Goal: Information Seeking & Learning: Learn about a topic

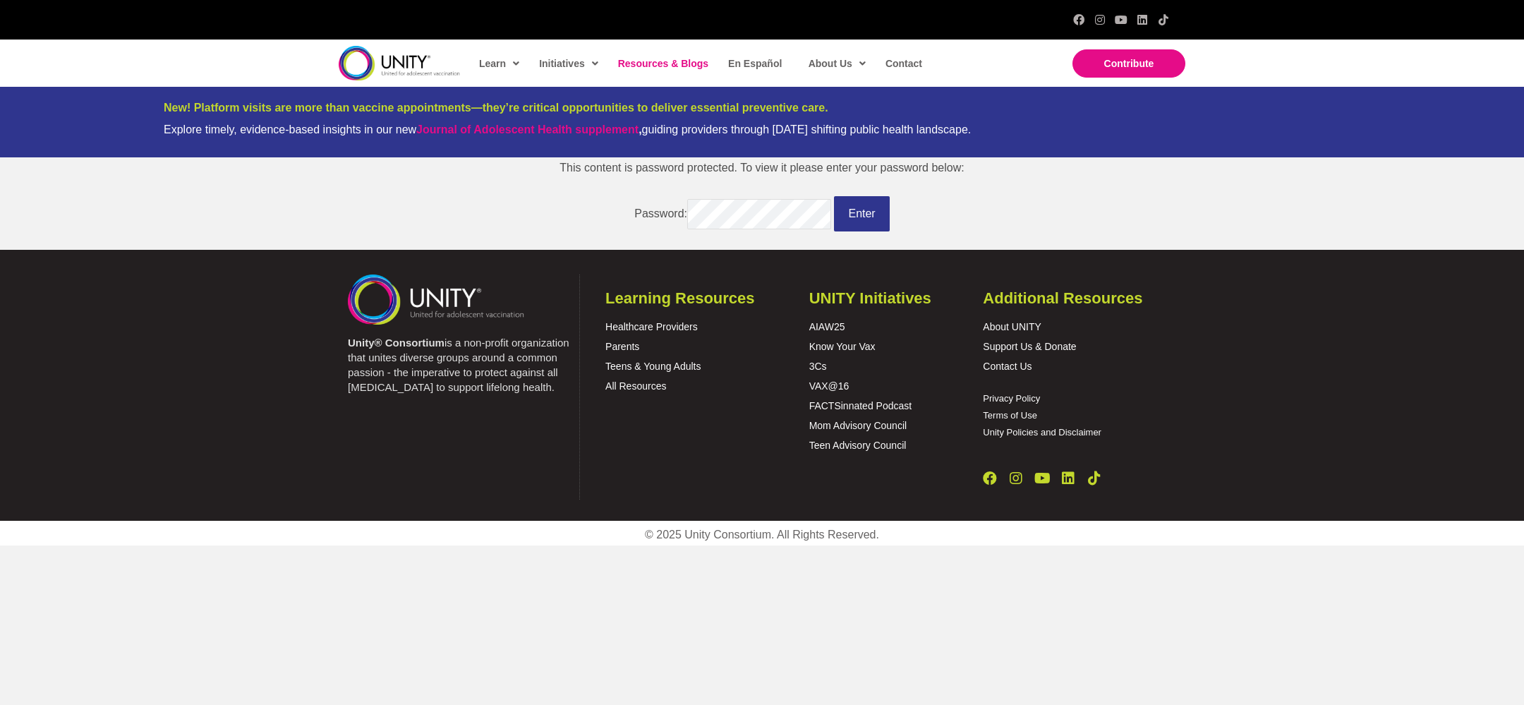
click at [647, 66] on span "Resources & Blogs" at bounding box center [663, 63] width 90 height 11
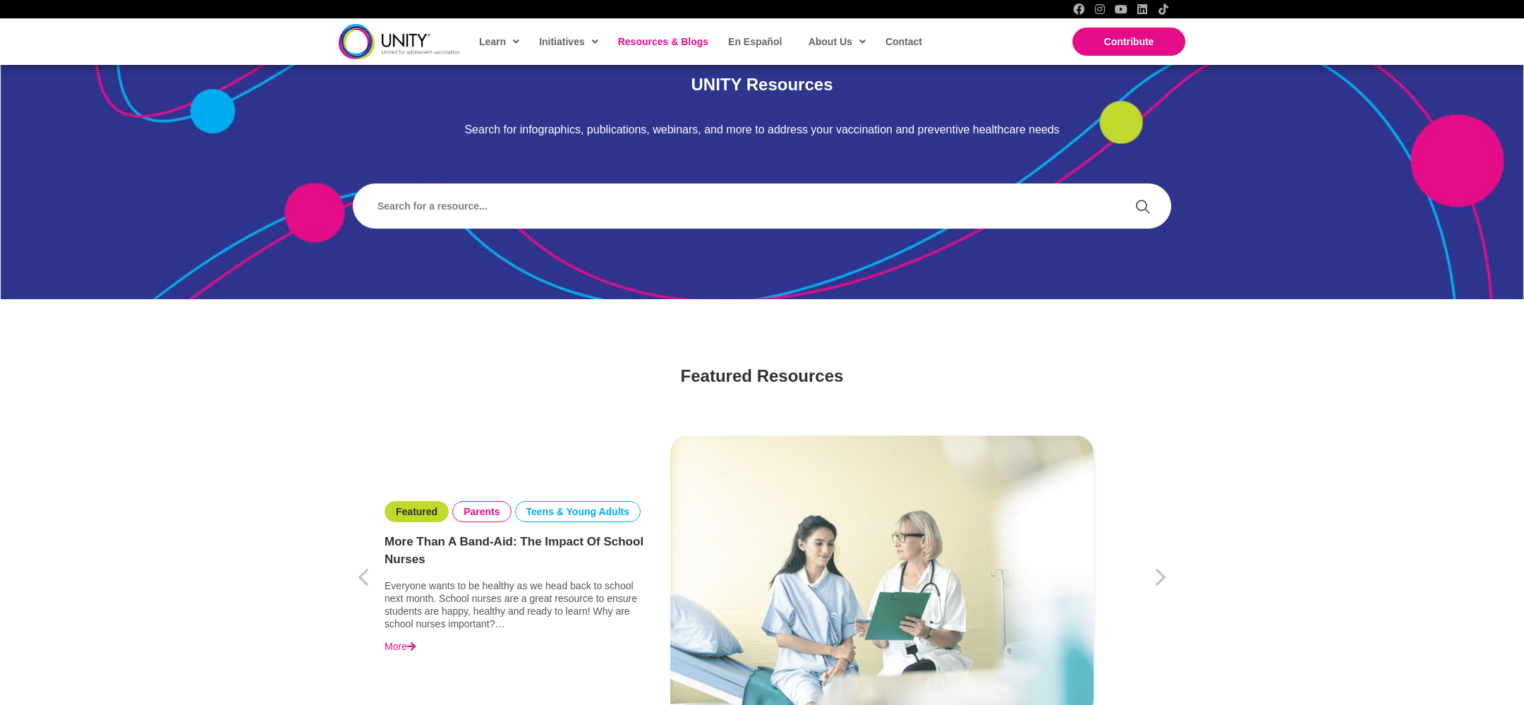
scroll to position [372, 0]
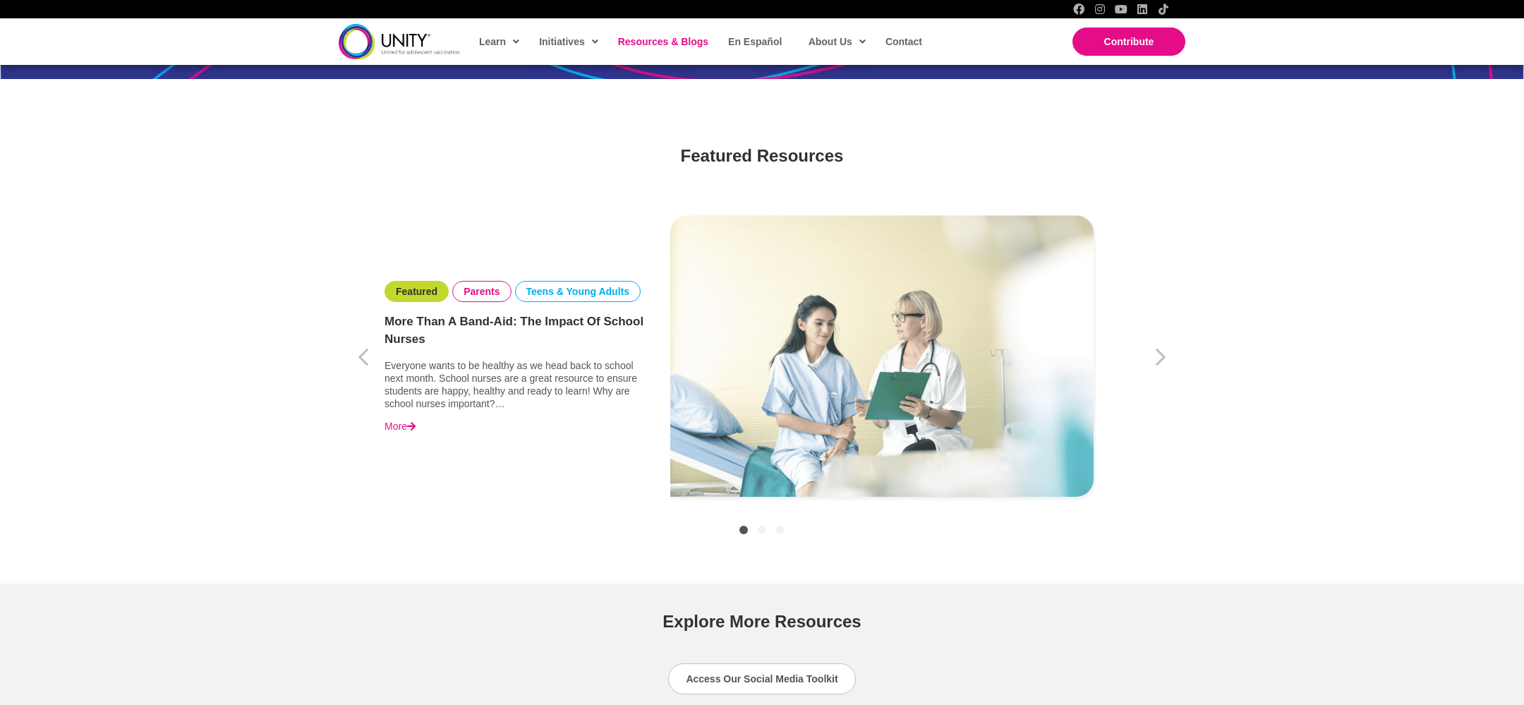
click at [574, 317] on link "More Than a Band-Aid: The Impact of School Nurses" at bounding box center [514, 331] width 261 height 36
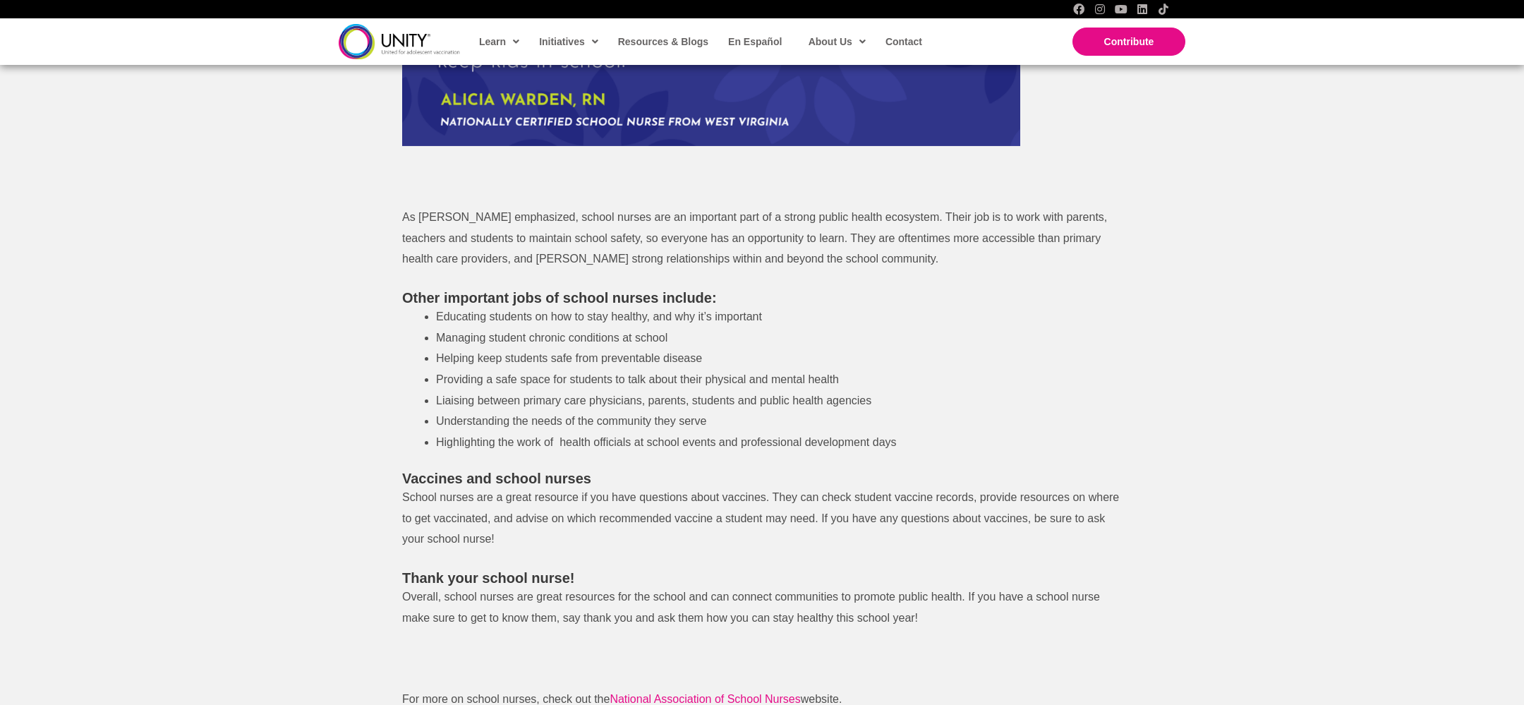
scroll to position [1034, 0]
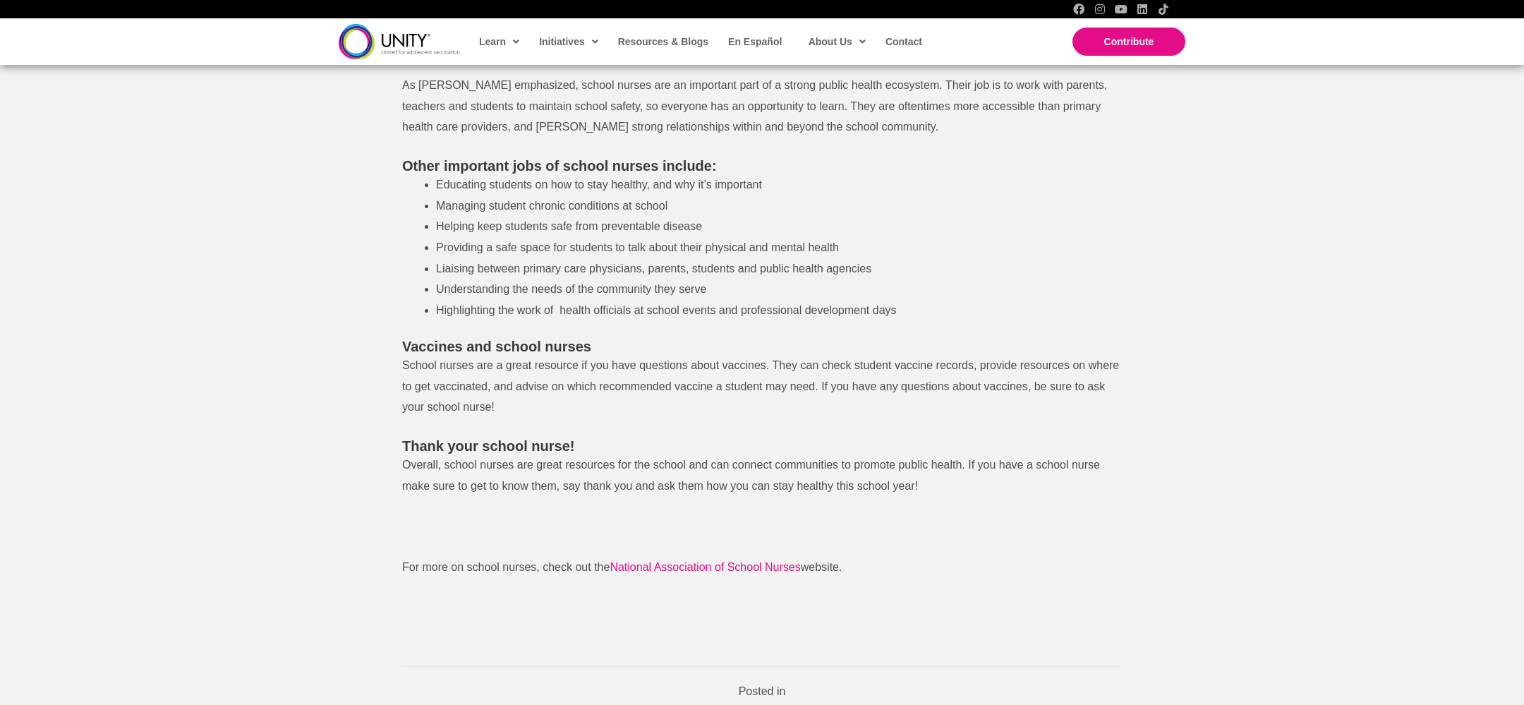
click at [626, 461] on span "Overall, school nurses are great resources for the school and can connect commu…" at bounding box center [751, 475] width 698 height 33
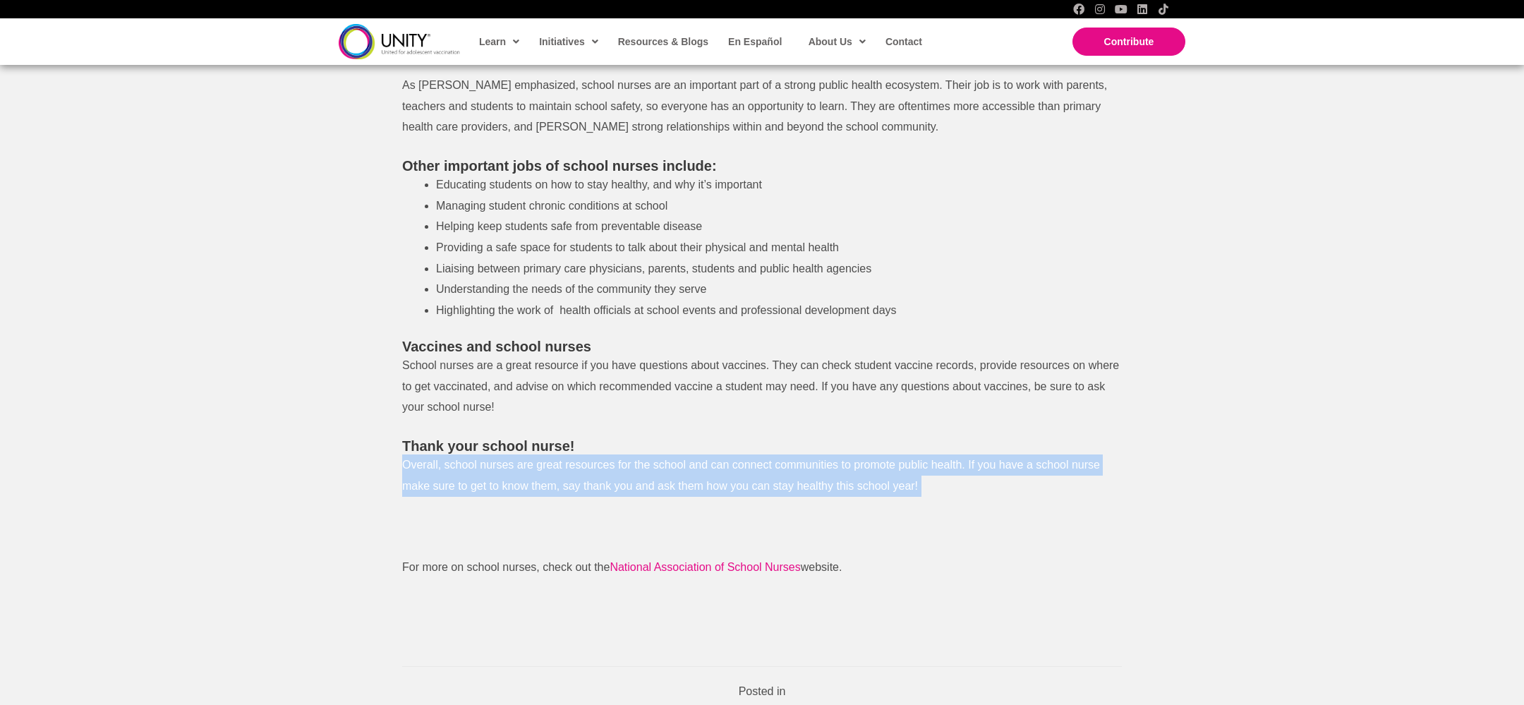
click at [626, 461] on span "Overall, school nurses are great resources for the school and can connect commu…" at bounding box center [751, 475] width 698 height 33
copy div "Overall, school nurses are great resources for the school and can connect commu…"
click at [628, 466] on span "Overall, school nurses are great resources for the school and can connect commu…" at bounding box center [751, 475] width 698 height 33
drag, startPoint x: 440, startPoint y: 461, endPoint x: 919, endPoint y: 487, distance: 479.7
click at [919, 487] on p "Overall, school nurses are great resources for the school and can connect commu…" at bounding box center [762, 475] width 720 height 42
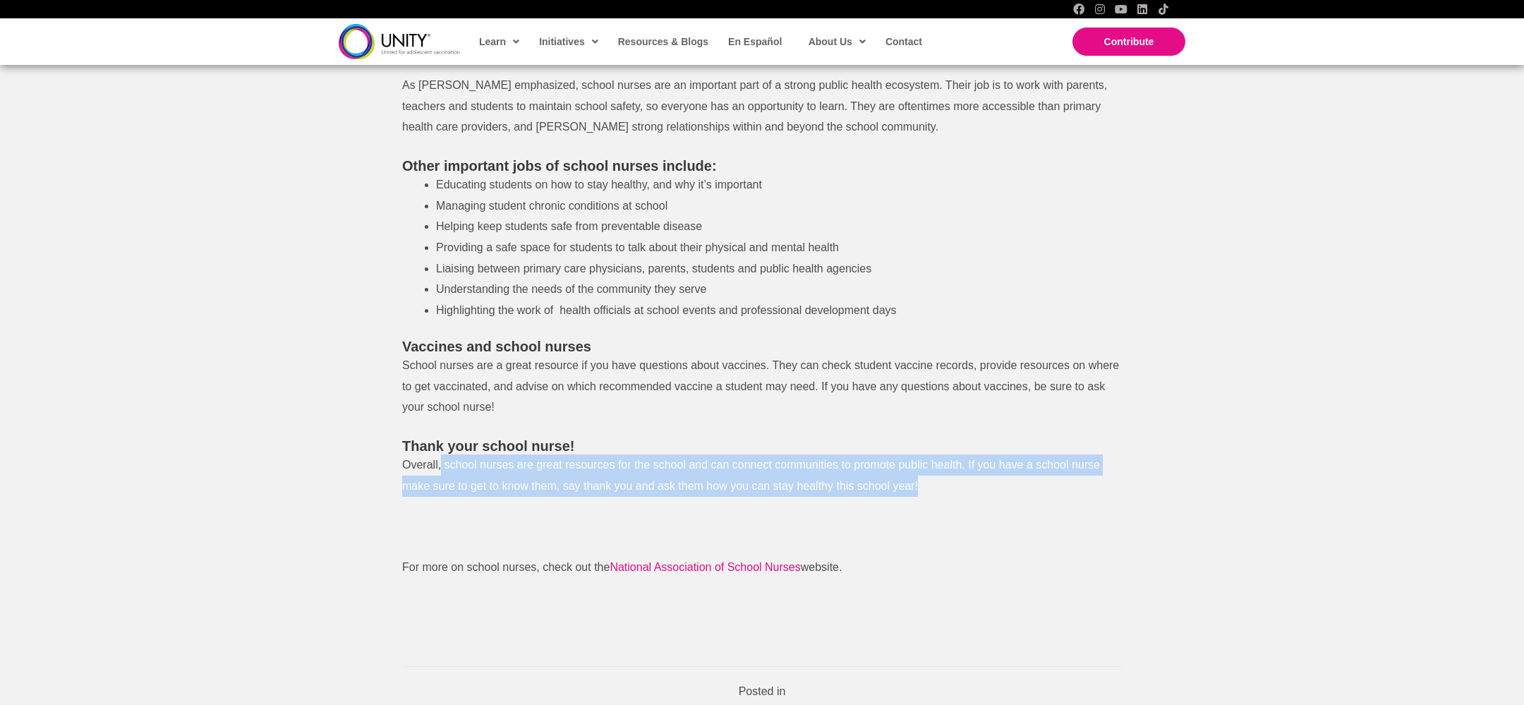
copy span "school nurses are great resources for the school and can connect communities to…"
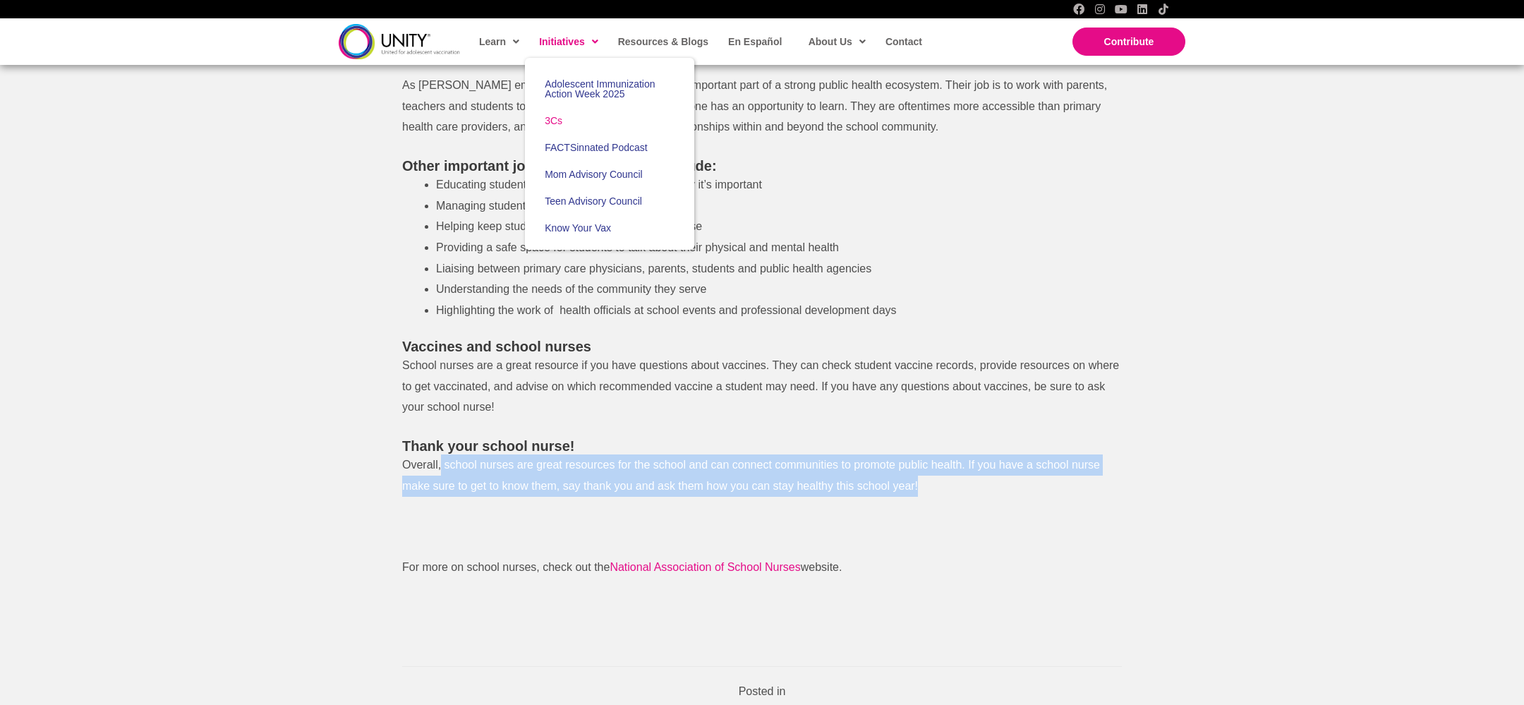
click at [555, 122] on span "3Cs" at bounding box center [554, 120] width 18 height 11
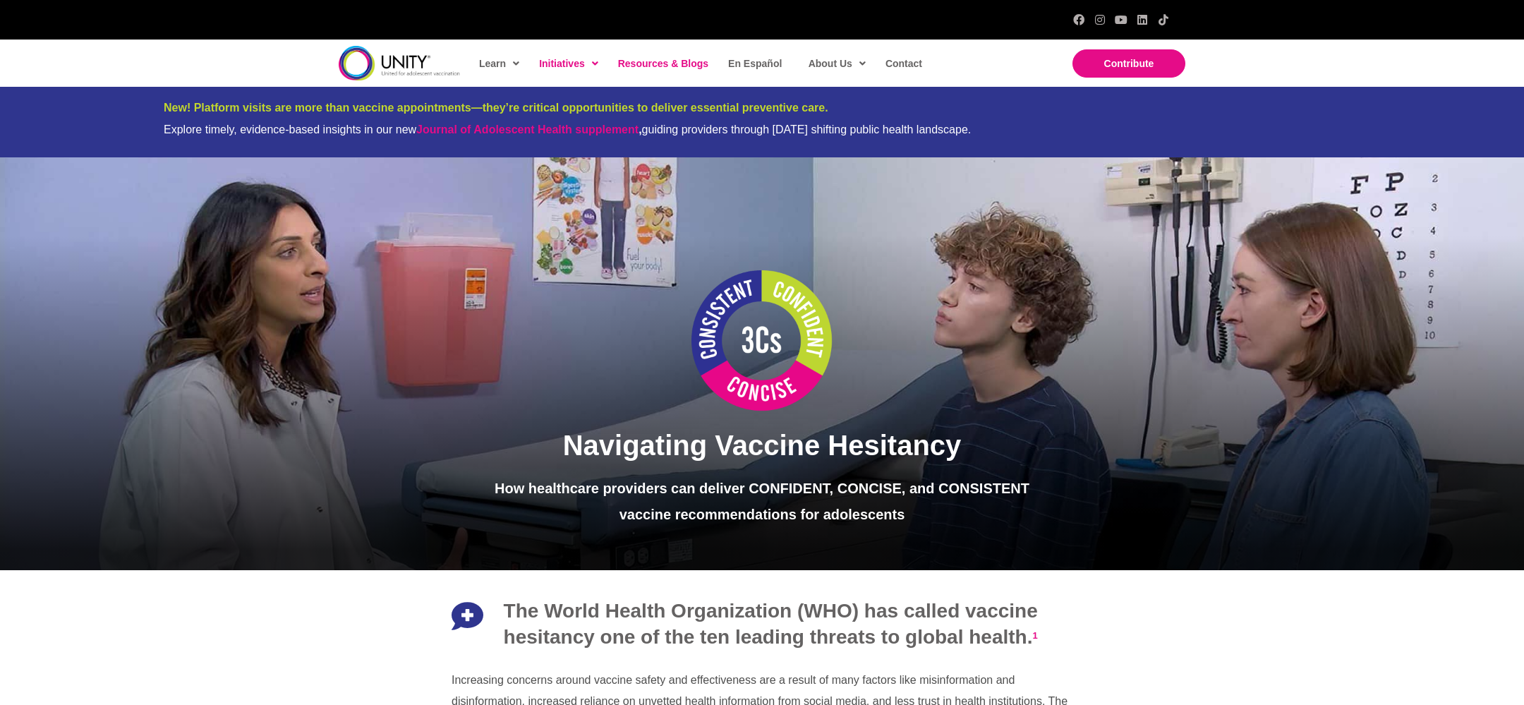
click at [629, 70] on link "Resources & Blogs" at bounding box center [662, 63] width 103 height 32
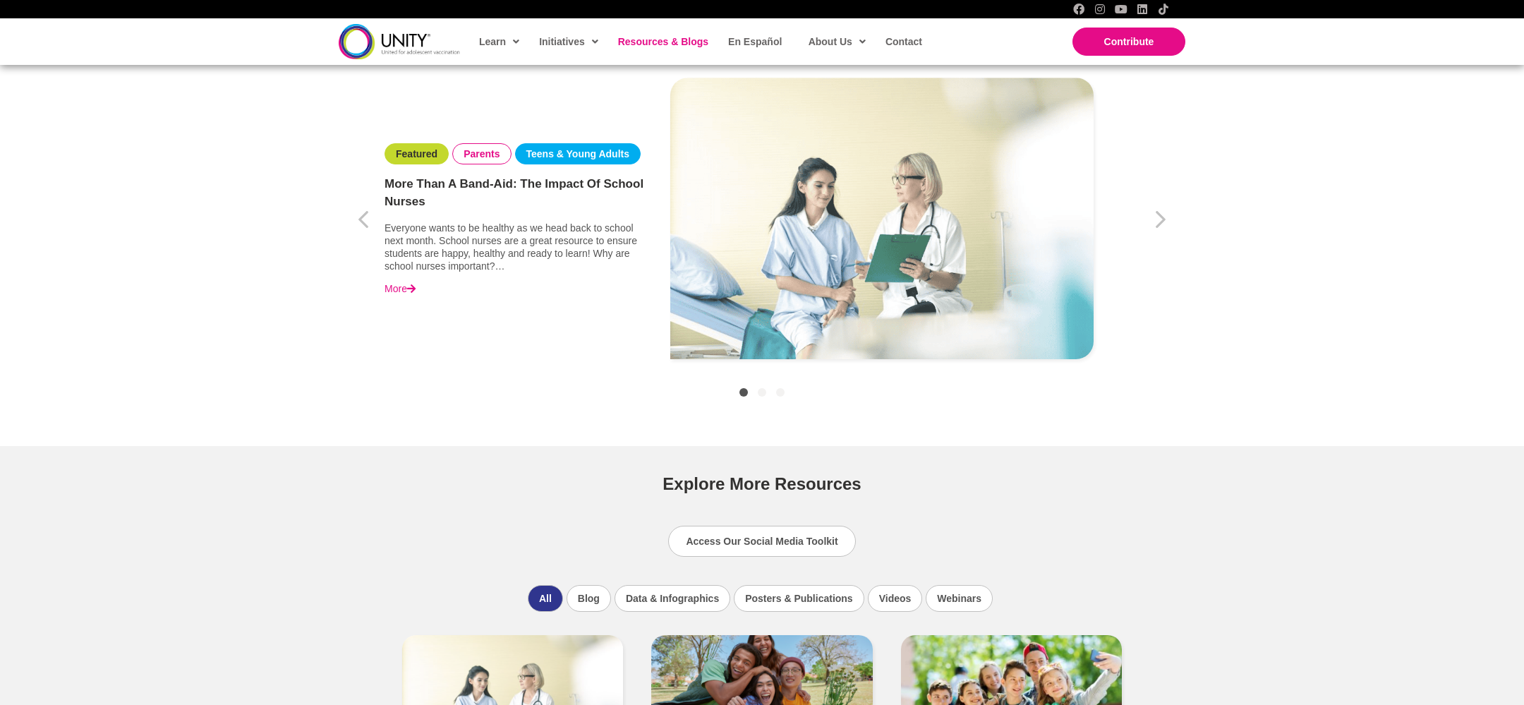
scroll to position [917, 0]
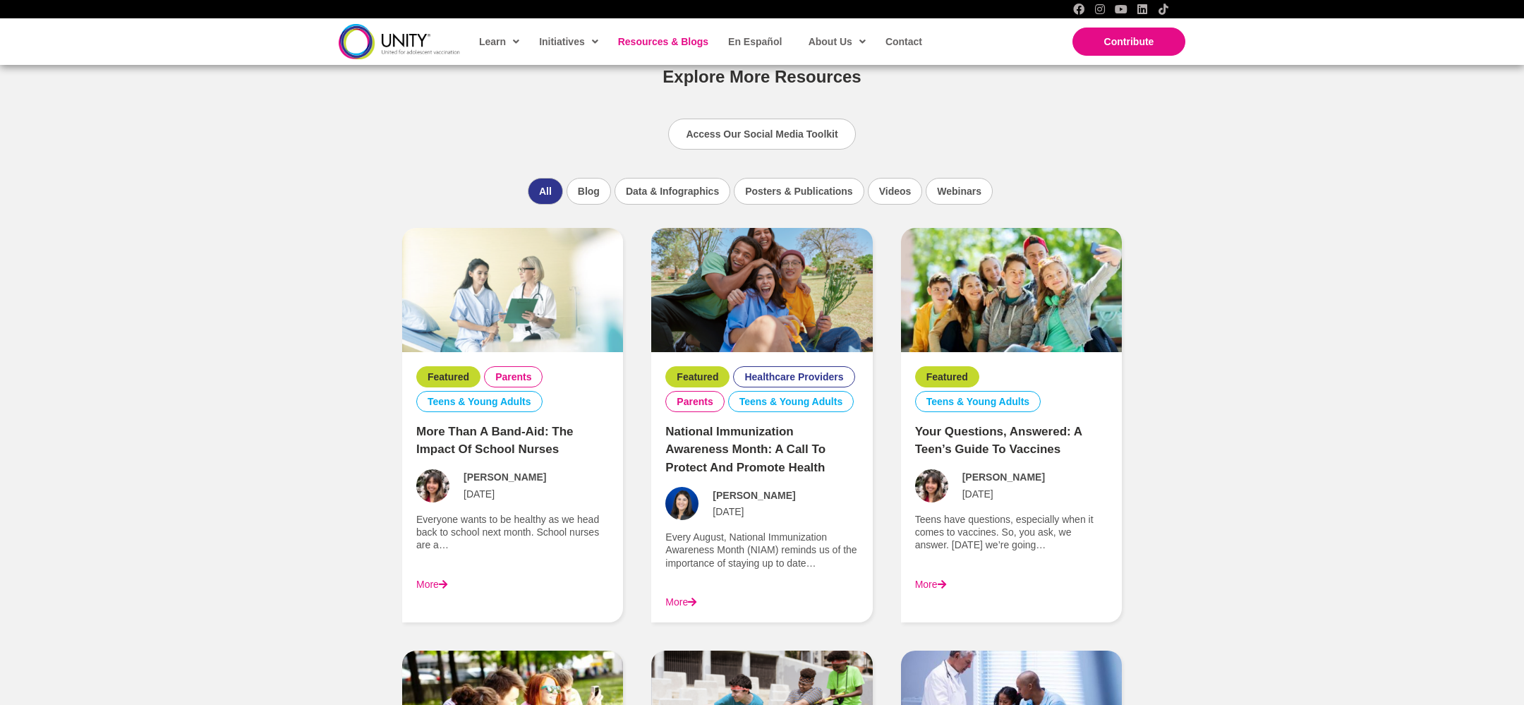
click at [722, 432] on link "National Immunization Awareness Month: A Call to Protect and Promote Health" at bounding box center [745, 449] width 160 height 49
click at [747, 455] on div "National Immunization Awareness Month: A Call to Protect and Promote Health" at bounding box center [761, 449] width 193 height 75
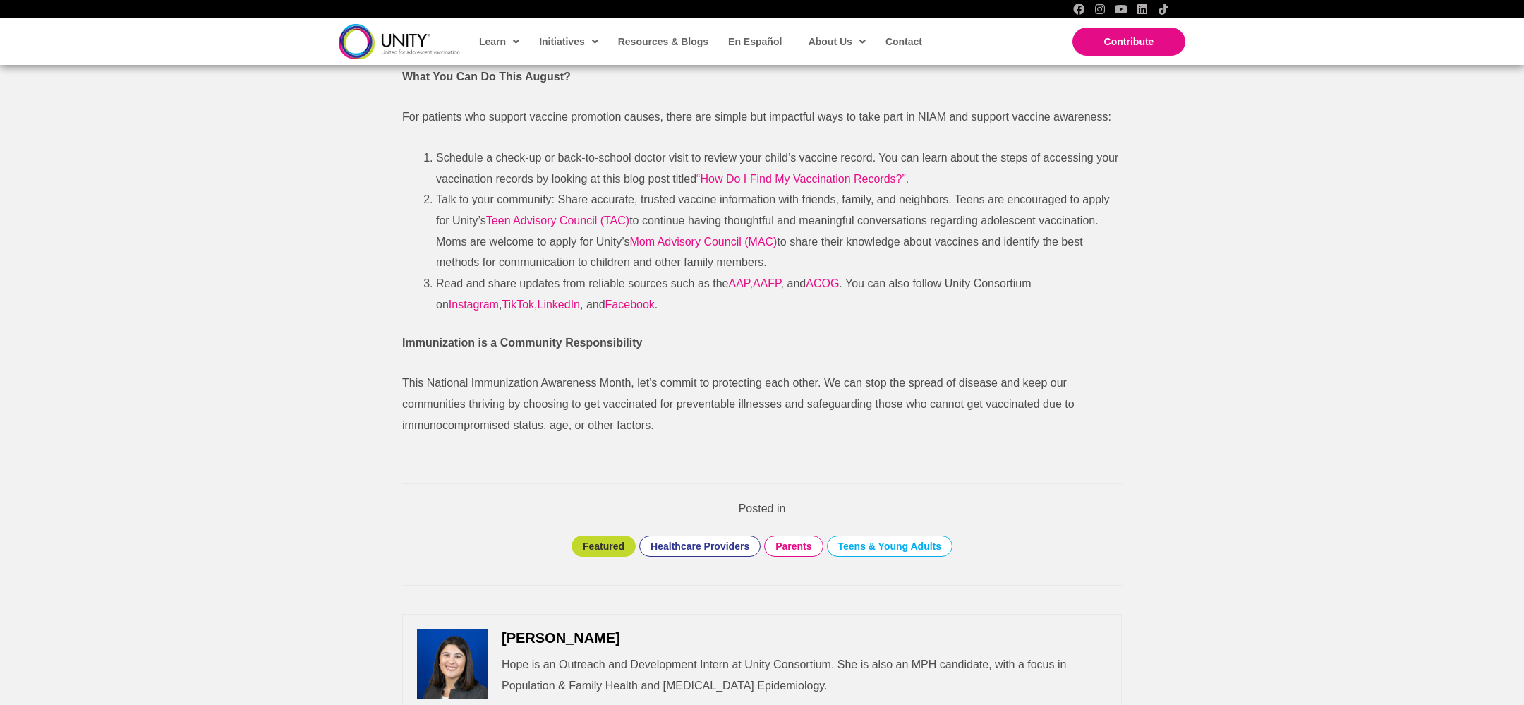
scroll to position [1784, 0]
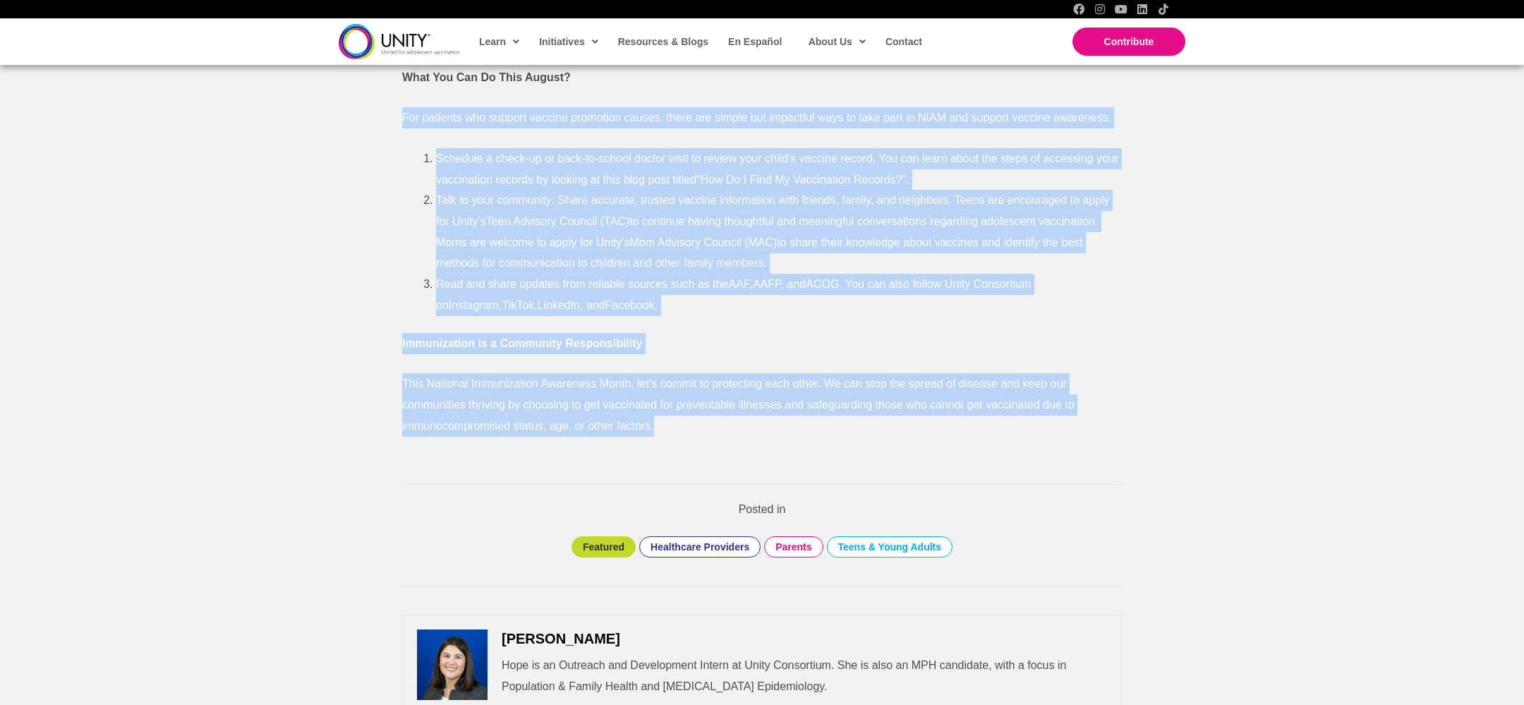
drag, startPoint x: 813, startPoint y: 418, endPoint x: 873, endPoint y: 104, distance: 320.2
click at [793, 334] on p "Immunization is a Community Responsibility" at bounding box center [762, 343] width 720 height 21
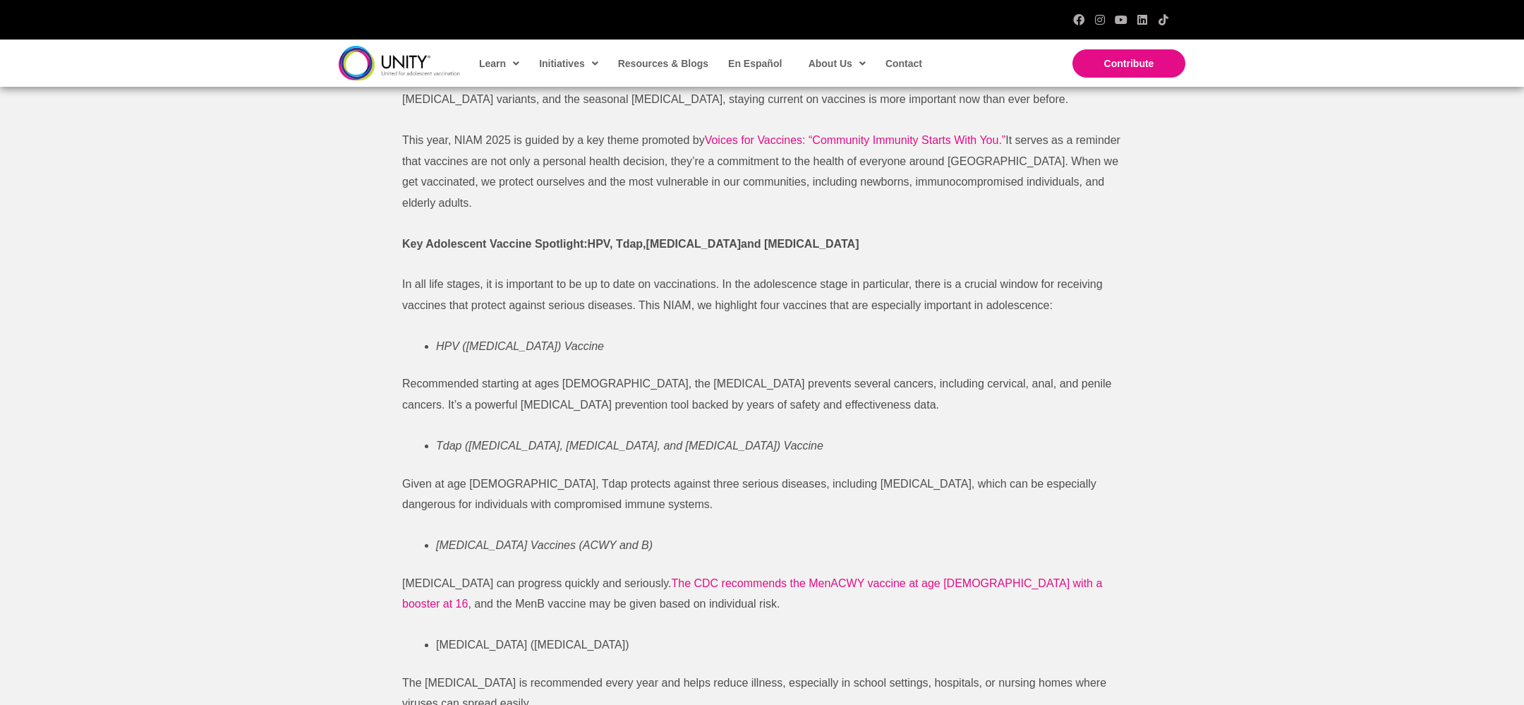
scroll to position [0, 0]
